Goal: Information Seeking & Learning: Learn about a topic

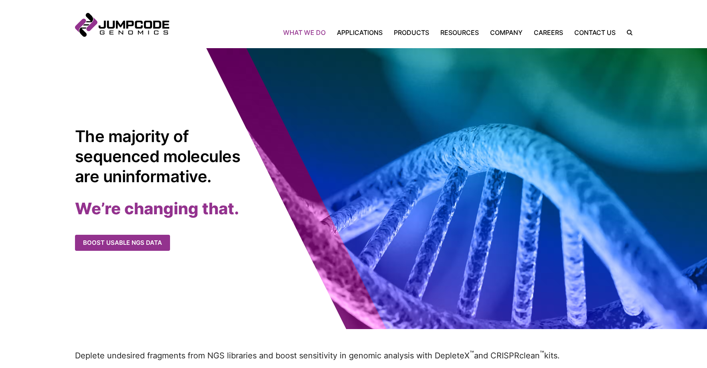
click at [296, 34] on link "What We Do" at bounding box center [307, 33] width 48 height 10
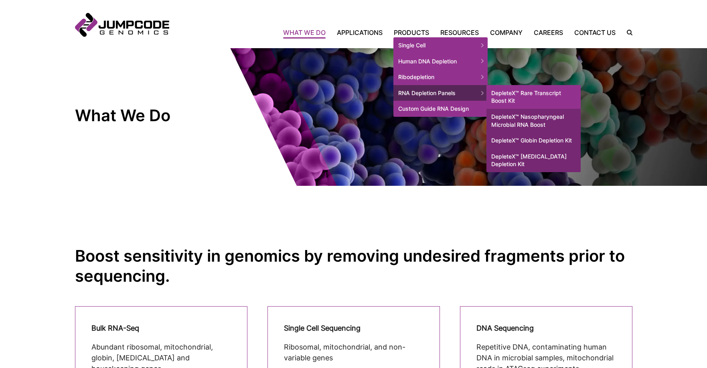
scroll to position [2, 0]
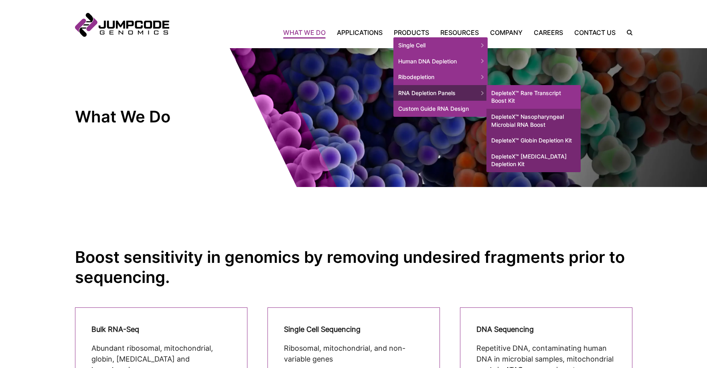
click at [505, 95] on link "DepleteX™ Rare Transcript Boost Kit" at bounding box center [534, 97] width 94 height 24
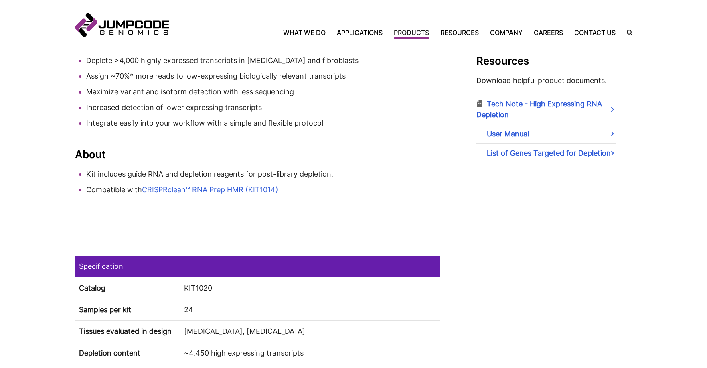
scroll to position [450, 0]
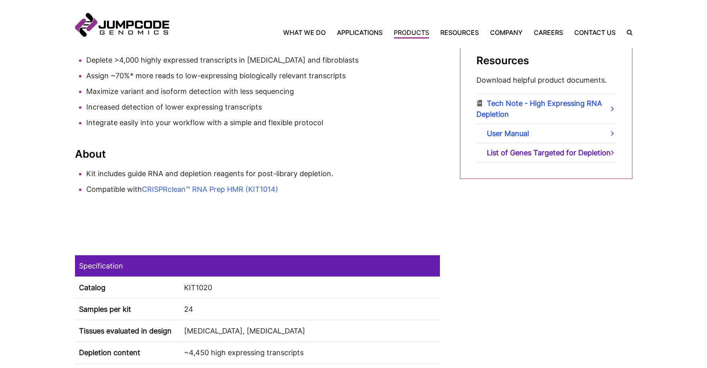
click at [512, 152] on link "List of Genes Targeted for Depletion" at bounding box center [547, 152] width 140 height 19
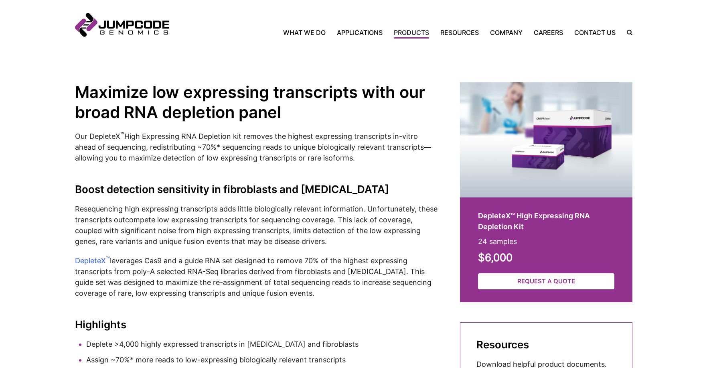
scroll to position [166, 0]
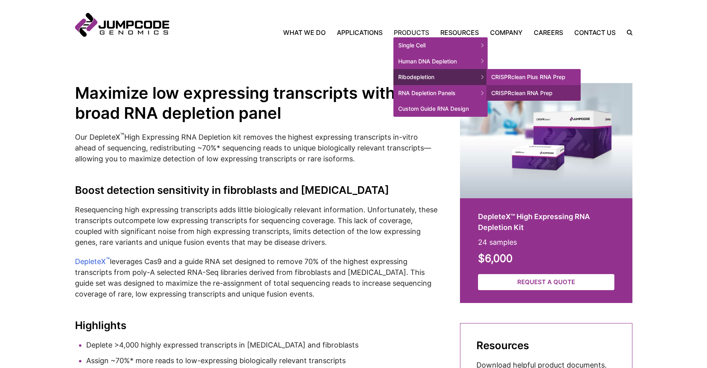
click at [505, 76] on link "CRISPRclean Plus RNA Prep" at bounding box center [534, 77] width 94 height 16
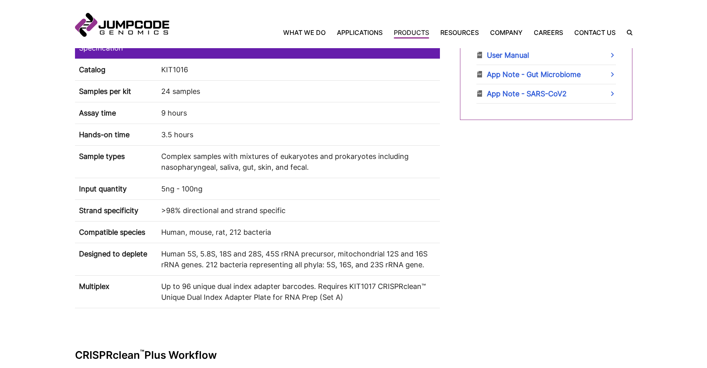
scroll to position [529, 0]
